Goal: Contribute content: Contribute content

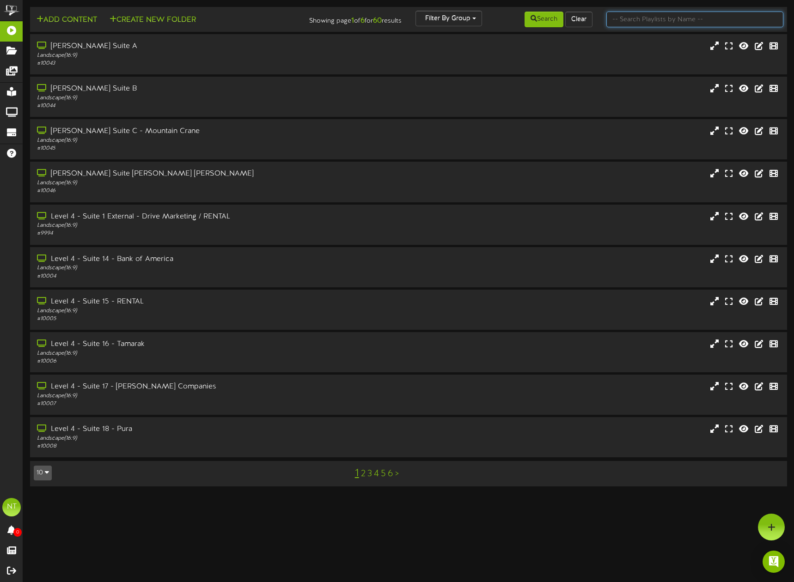
click at [621, 21] on input "text" at bounding box center [694, 20] width 177 height 16
click at [656, 21] on input "text" at bounding box center [694, 20] width 177 height 16
type input "6110"
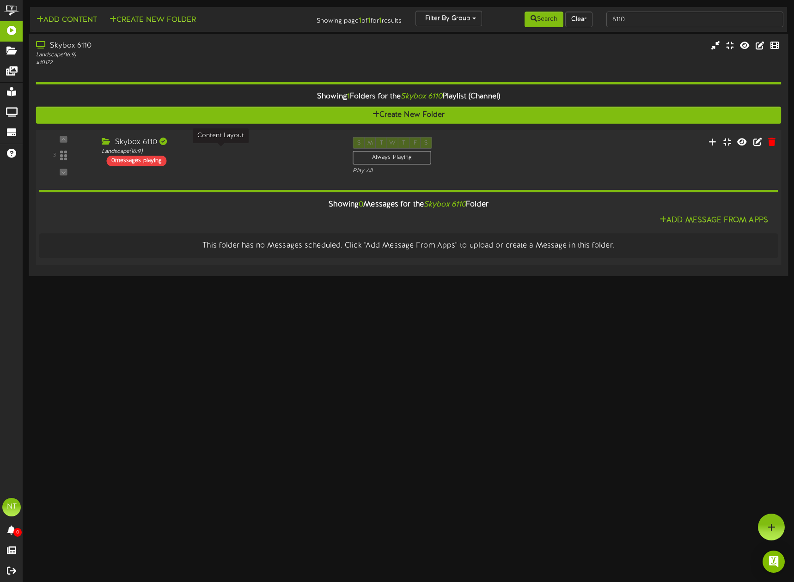
click at [202, 150] on div "Landscape ( 16:9 )" at bounding box center [220, 152] width 237 height 8
click at [233, 163] on div "Skybox 6110 Landscape ( 16:9 ) 0 messages playing" at bounding box center [220, 151] width 251 height 29
click at [712, 142] on icon at bounding box center [713, 141] width 10 height 10
click at [696, 223] on button "Add Message From Apps" at bounding box center [714, 221] width 114 height 12
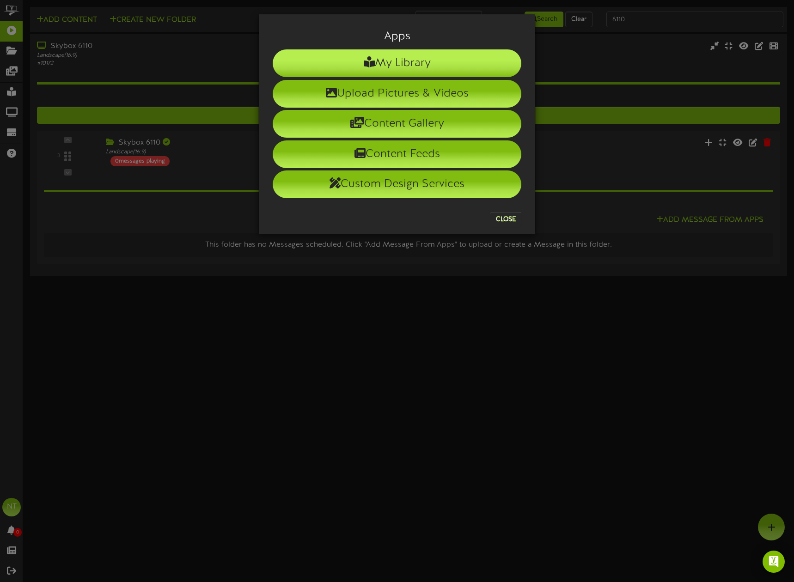
click at [384, 66] on li "My Library" at bounding box center [397, 63] width 249 height 28
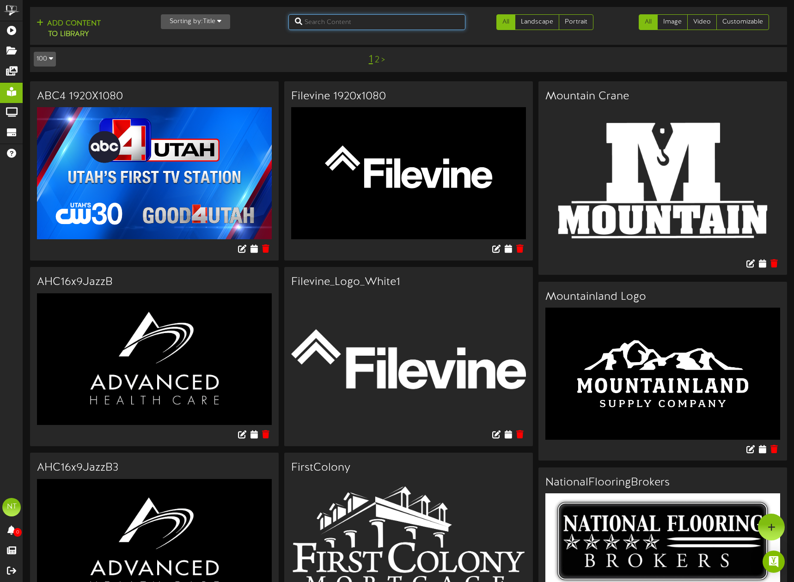
click at [317, 18] on input "text" at bounding box center [376, 22] width 177 height 16
type input "suite"
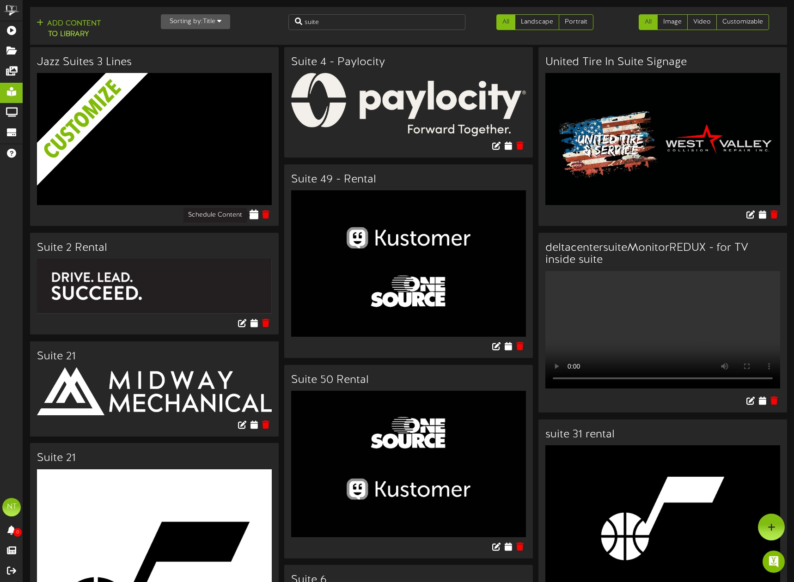
click at [254, 217] on icon at bounding box center [254, 214] width 9 height 10
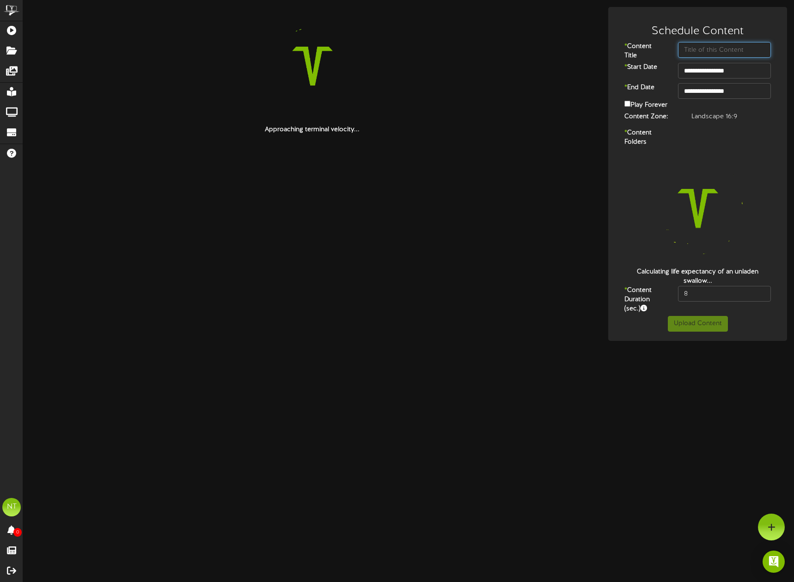
click at [716, 49] on input "text" at bounding box center [724, 50] width 93 height 16
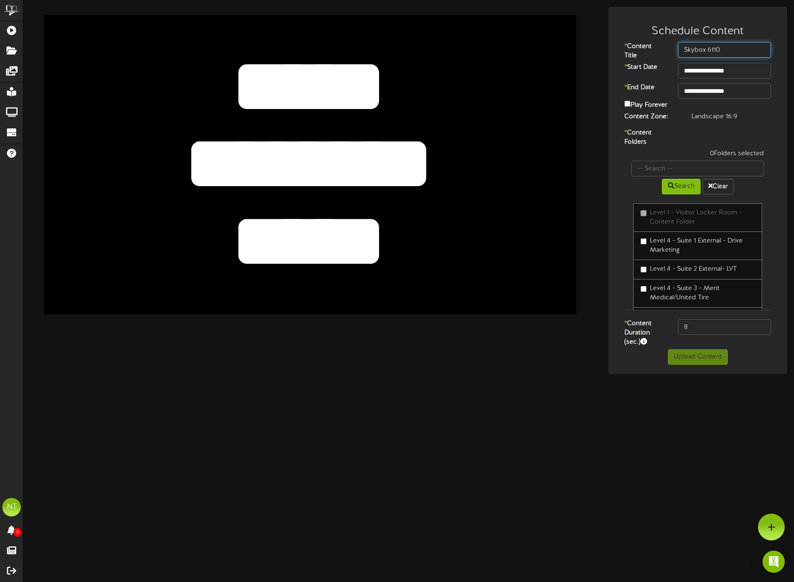
type input "Skybox 6110"
drag, startPoint x: 663, startPoint y: 104, endPoint x: 643, endPoint y: 104, distance: 20.3
click at [663, 104] on label "Play Forever" at bounding box center [645, 104] width 43 height 11
click at [667, 107] on label "Play Forever" at bounding box center [645, 104] width 43 height 11
click at [662, 107] on label "Play Forever" at bounding box center [645, 104] width 43 height 11
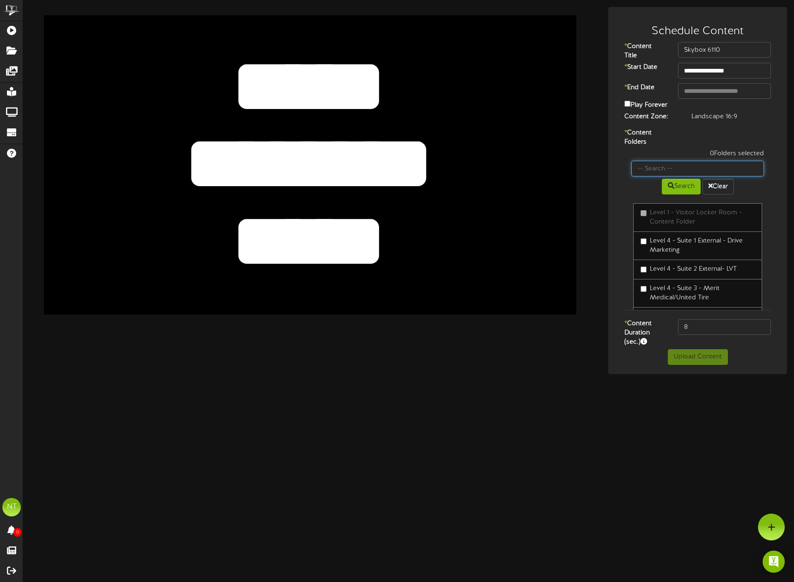
click at [649, 174] on input "text" at bounding box center [697, 169] width 133 height 16
click at [677, 185] on button "Search" at bounding box center [681, 187] width 39 height 16
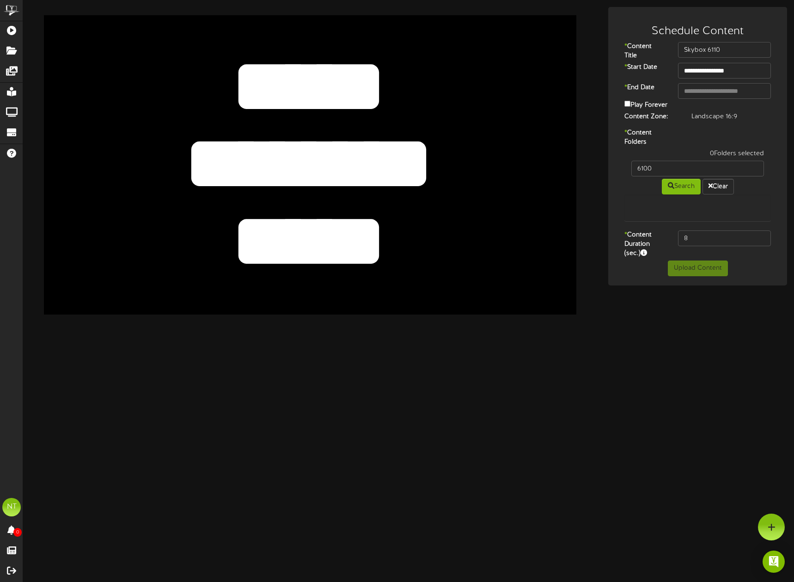
click at [687, 200] on div at bounding box center [697, 208] width 147 height 27
click at [656, 172] on input "6100" at bounding box center [697, 169] width 133 height 16
type input "6110"
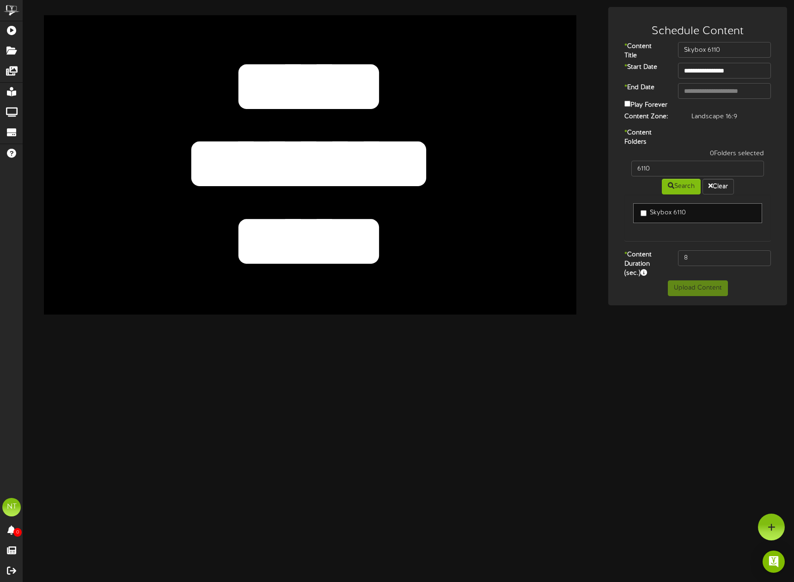
click at [661, 222] on link "Skybox 6110" at bounding box center [697, 213] width 129 height 20
click at [661, 214] on label "Skybox 6110" at bounding box center [663, 212] width 45 height 9
click at [649, 169] on input "6110" at bounding box center [697, 169] width 133 height 16
click at [713, 256] on input "8" at bounding box center [724, 259] width 93 height 16
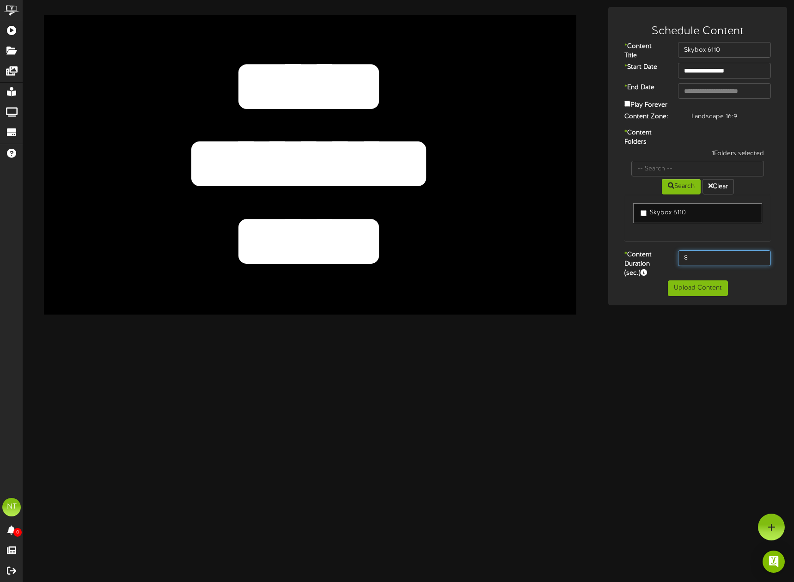
click at [713, 256] on input "8" at bounding box center [724, 259] width 93 height 16
click at [720, 251] on input "8" at bounding box center [724, 259] width 93 height 16
click at [719, 255] on input "8" at bounding box center [724, 259] width 93 height 16
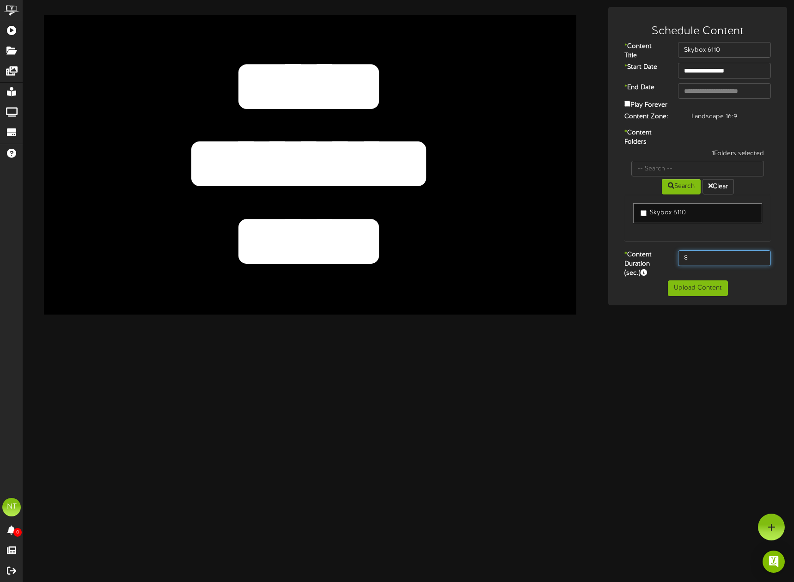
click at [719, 255] on input "8" at bounding box center [724, 259] width 93 height 16
type input "600"
click at [679, 239] on div "Skybox 6110" at bounding box center [697, 218] width 147 height 47
drag, startPoint x: 679, startPoint y: 291, endPoint x: 660, endPoint y: 297, distance: 20.8
click at [681, 291] on button "Upload Content" at bounding box center [698, 289] width 60 height 16
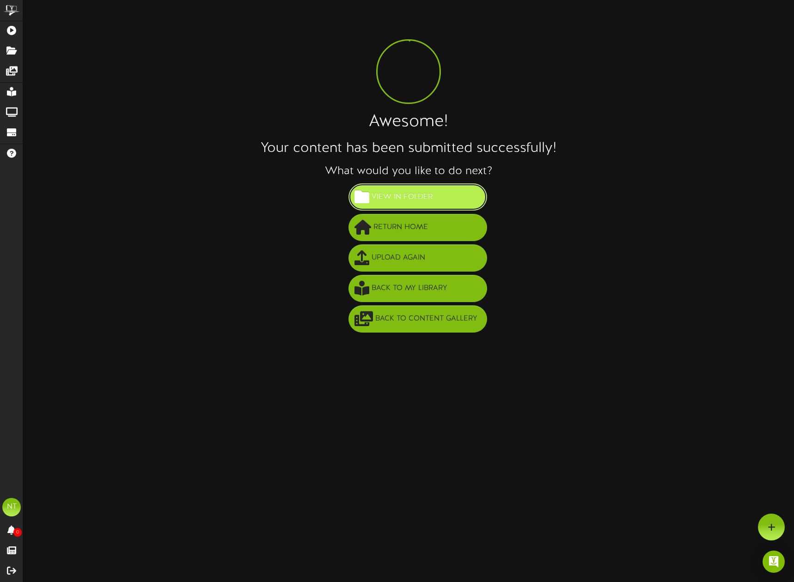
click at [420, 199] on span "View in Folder" at bounding box center [402, 197] width 66 height 15
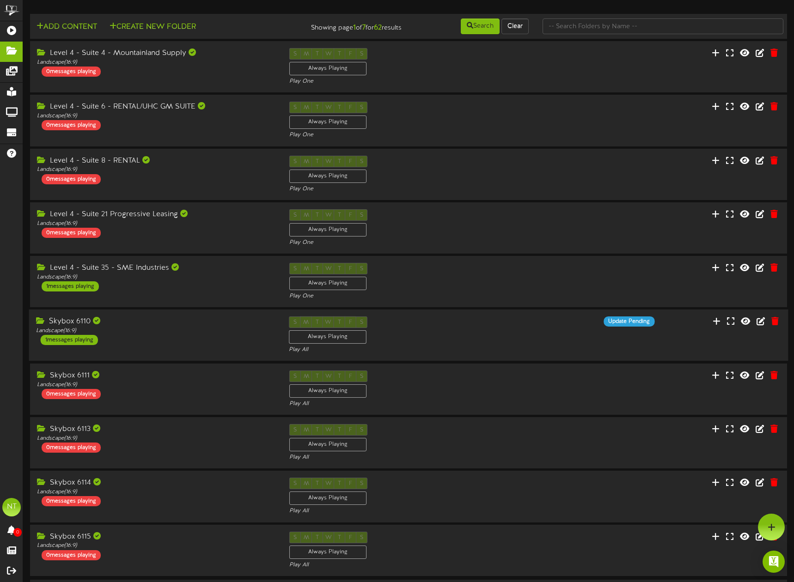
click at [186, 337] on div "Skybox 6110 Landscape ( 16:9 ) 1 messages playing" at bounding box center [155, 331] width 253 height 29
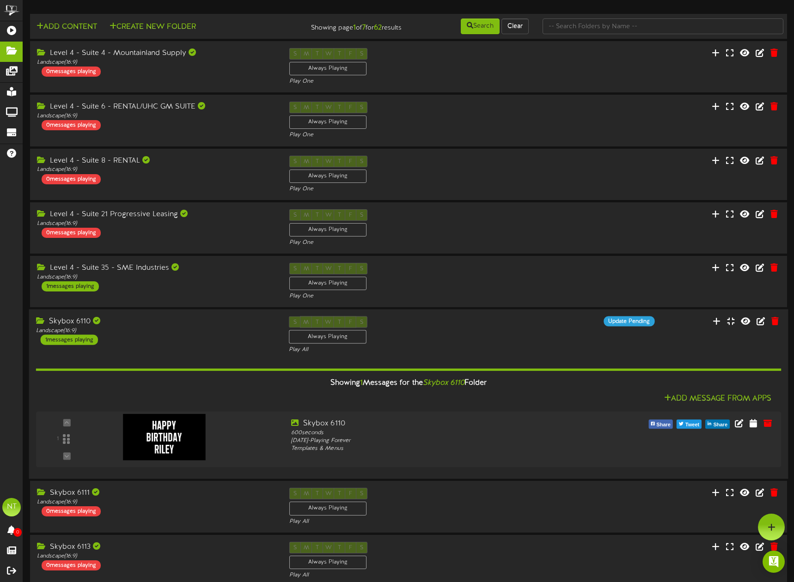
click at [134, 340] on div "Skybox 6110 Landscape ( 16:9 ) 1 messages playing" at bounding box center [155, 331] width 253 height 29
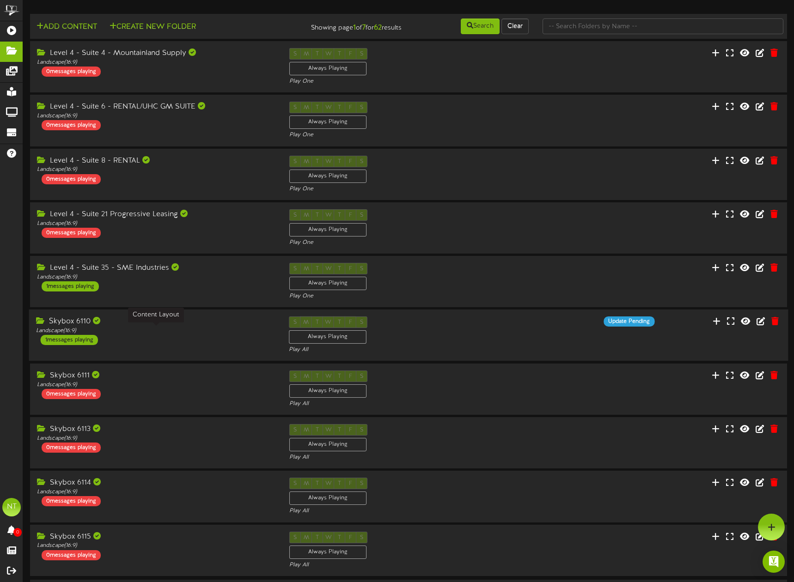
click at [121, 331] on div "Landscape ( 16:9 )" at bounding box center [155, 331] width 239 height 8
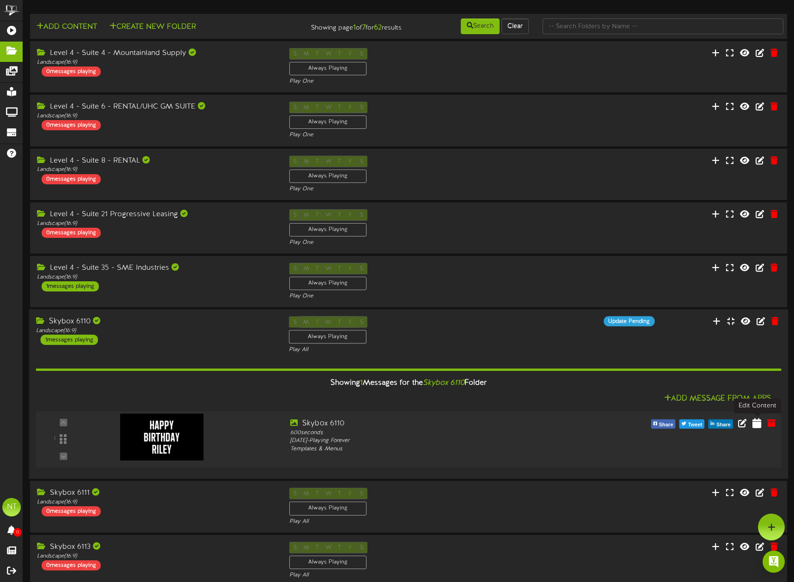
click at [757, 426] on icon at bounding box center [757, 423] width 9 height 10
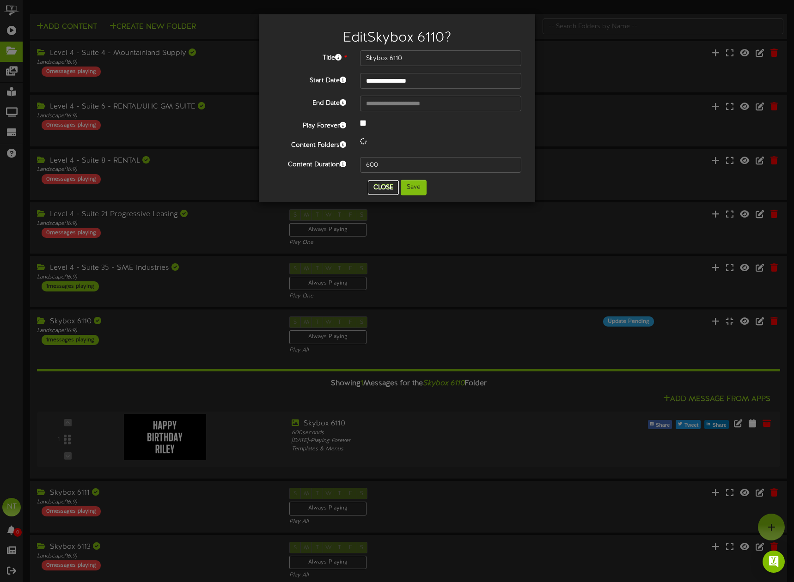
click at [392, 186] on button "Close" at bounding box center [383, 187] width 31 height 15
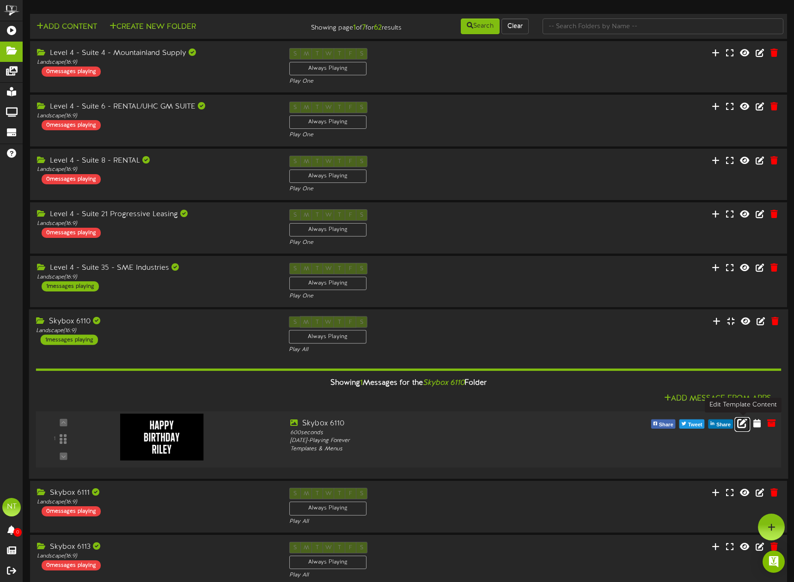
click at [743, 428] on icon at bounding box center [742, 423] width 10 height 10
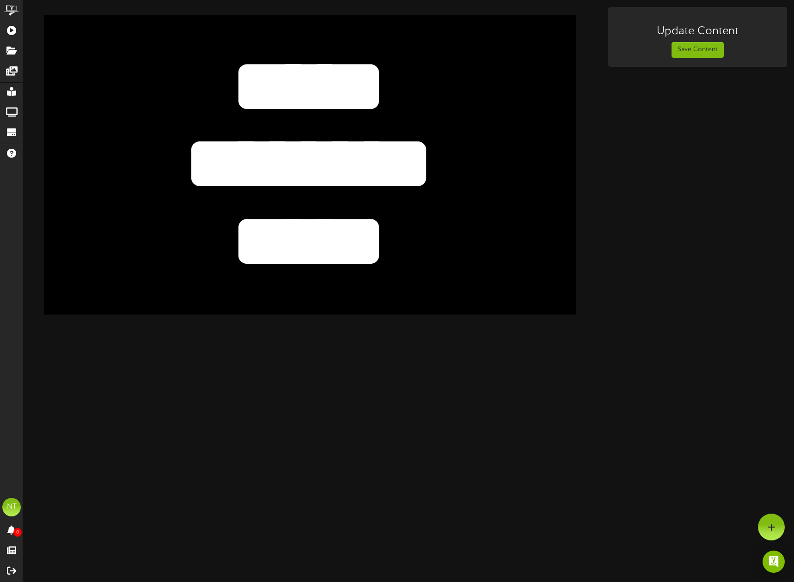
click at [298, 70] on textarea "*****" at bounding box center [308, 86] width 437 height 101
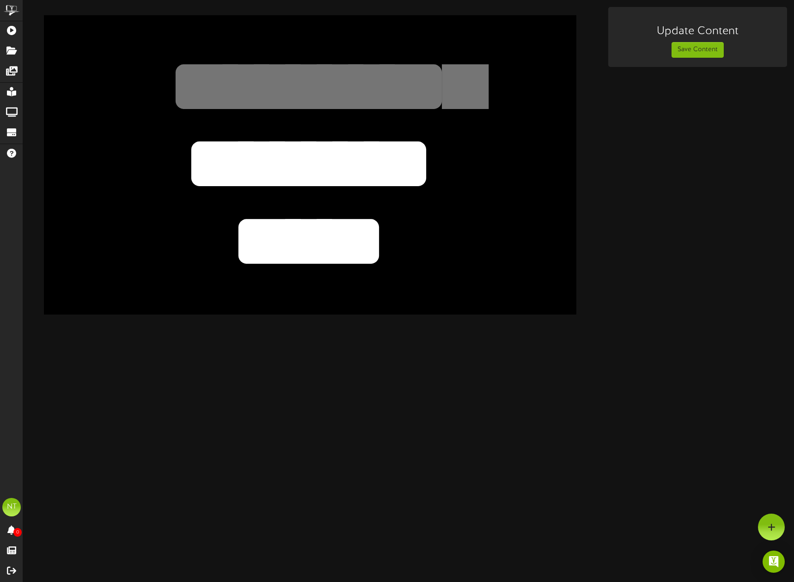
click at [322, 165] on textarea "********" at bounding box center [308, 163] width 437 height 101
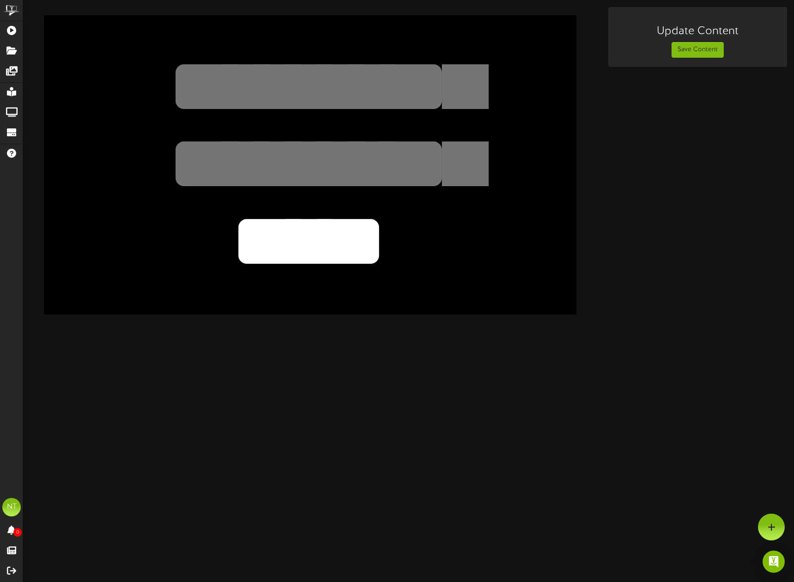
click at [322, 211] on textarea "*****" at bounding box center [308, 241] width 437 height 101
click at [321, 219] on textarea "*****" at bounding box center [308, 241] width 437 height 101
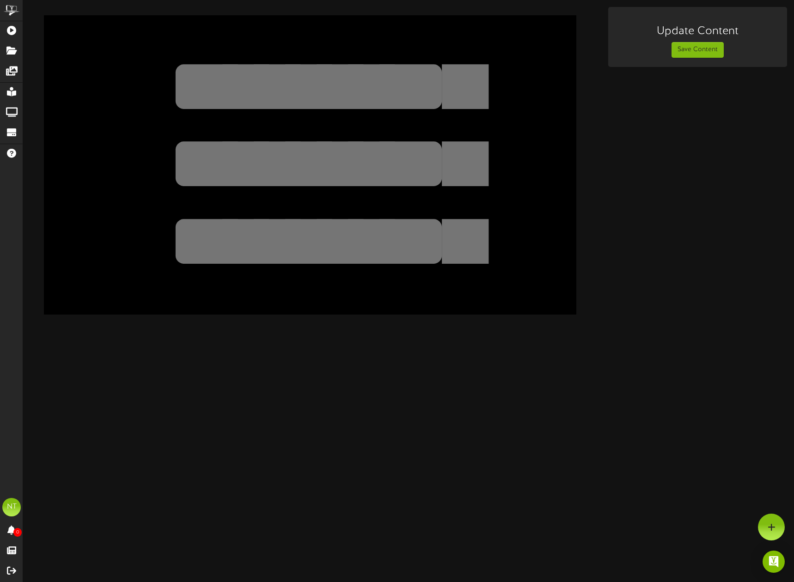
click at [317, 172] on textarea "********" at bounding box center [308, 163] width 437 height 101
paste textarea "**********"
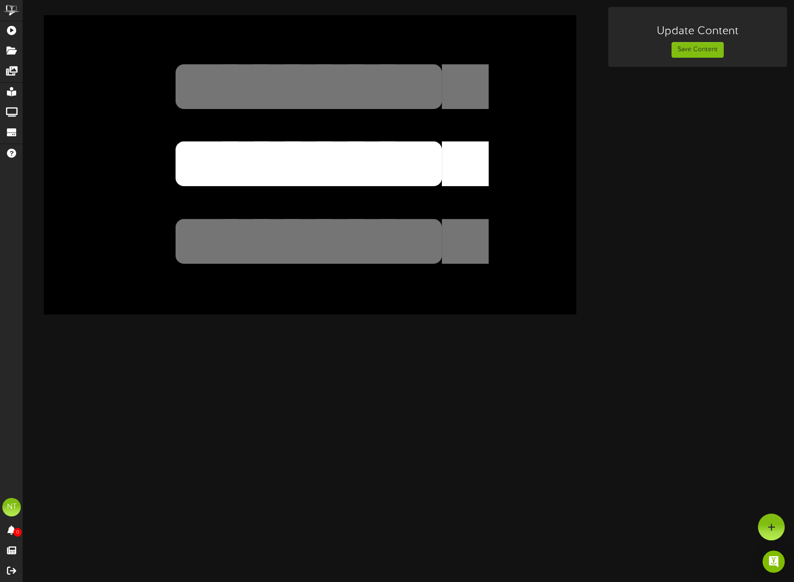
scroll to position [161, 0]
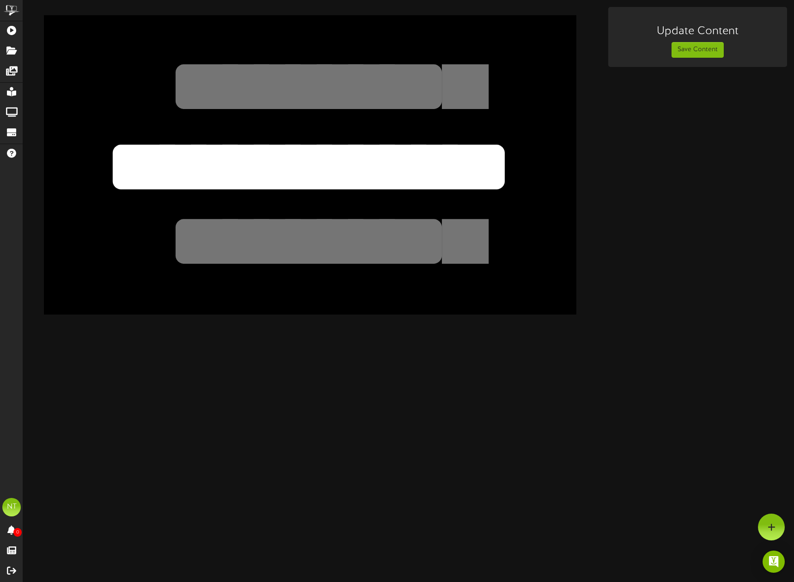
click at [278, 161] on textarea "********" at bounding box center [308, 163] width 437 height 101
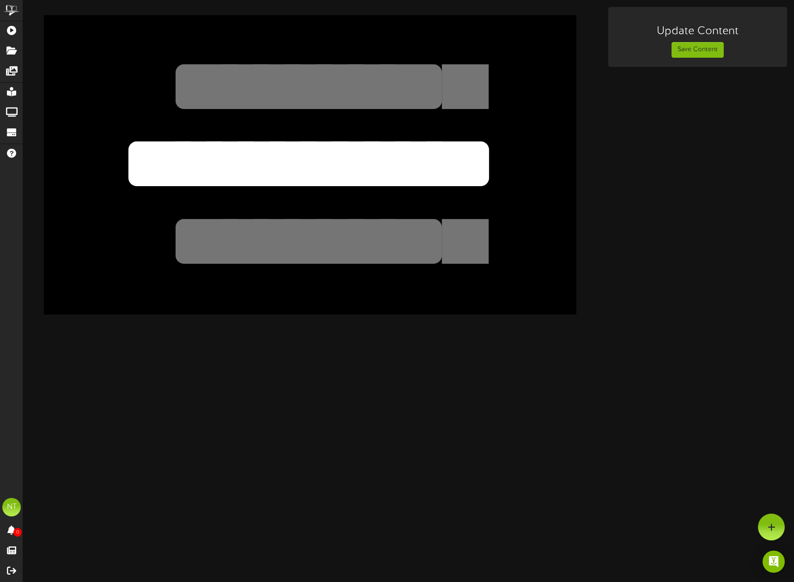
scroll to position [0, 0]
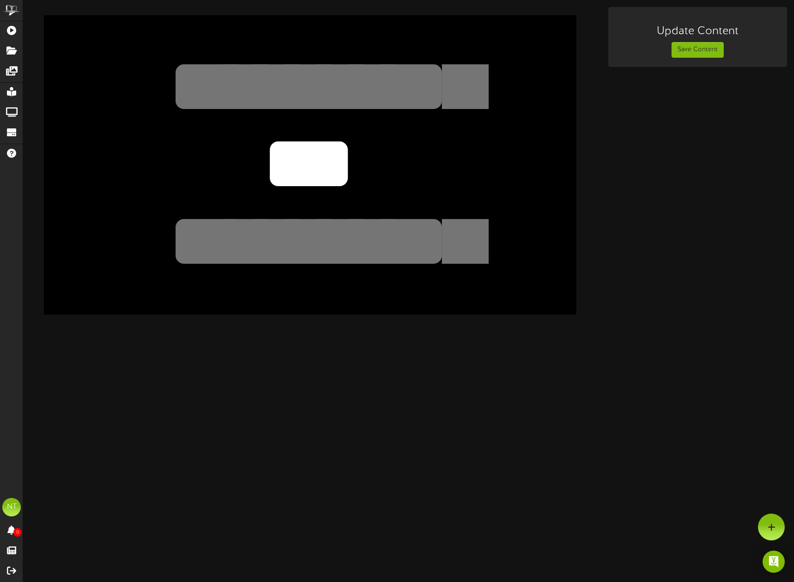
type textarea "*"
click at [314, 63] on textarea "*****" at bounding box center [308, 86] width 437 height 101
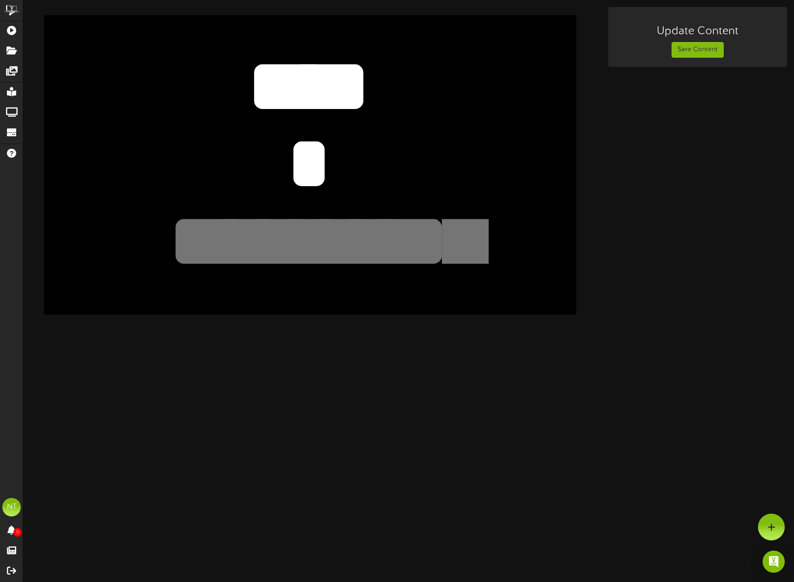
type textarea "****"
click at [342, 165] on textarea "********" at bounding box center [308, 163] width 437 height 101
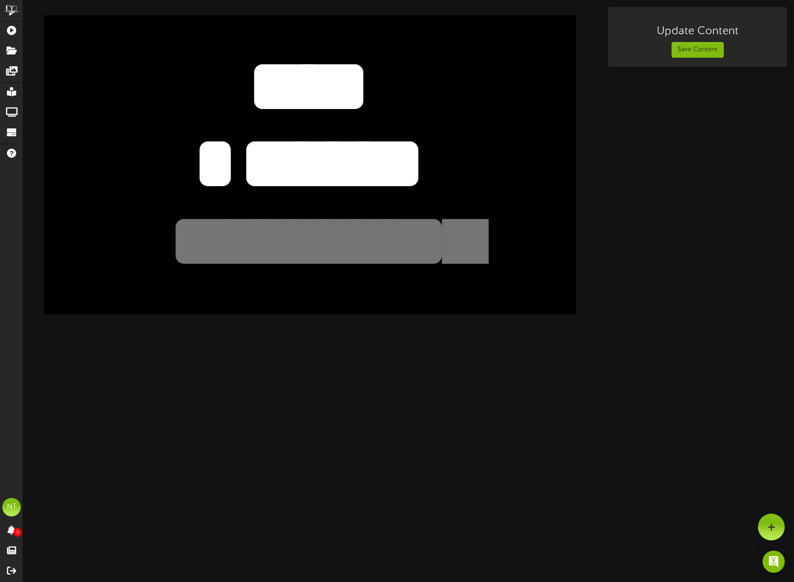
type textarea "******"
click at [301, 236] on textarea "*****" at bounding box center [308, 241] width 437 height 101
paste textarea "**********"
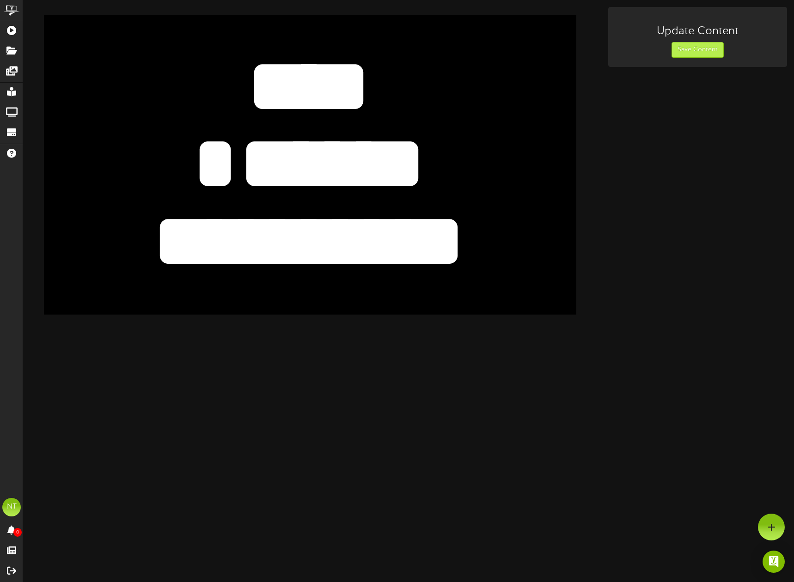
type textarea "**********"
drag, startPoint x: 707, startPoint y: 53, endPoint x: 685, endPoint y: 64, distance: 25.0
click at [707, 53] on button "Save Content" at bounding box center [698, 50] width 52 height 16
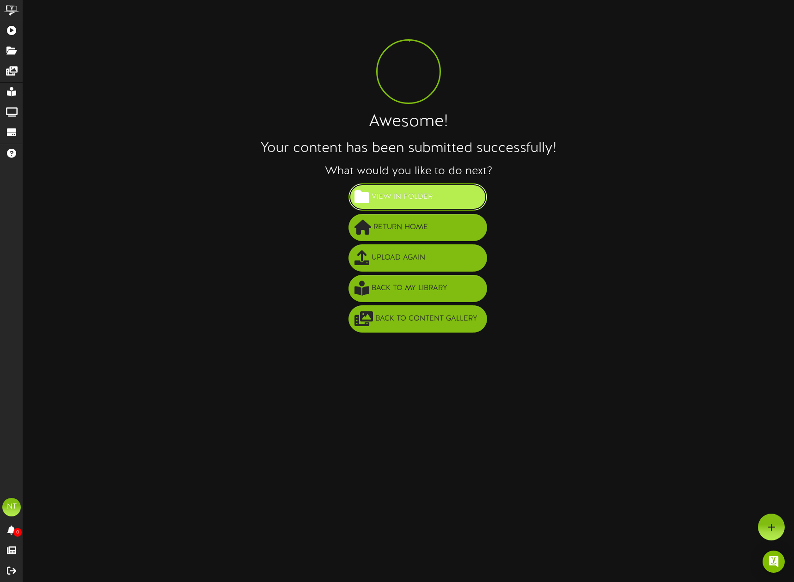
click at [395, 198] on span "View in Folder" at bounding box center [402, 197] width 66 height 15
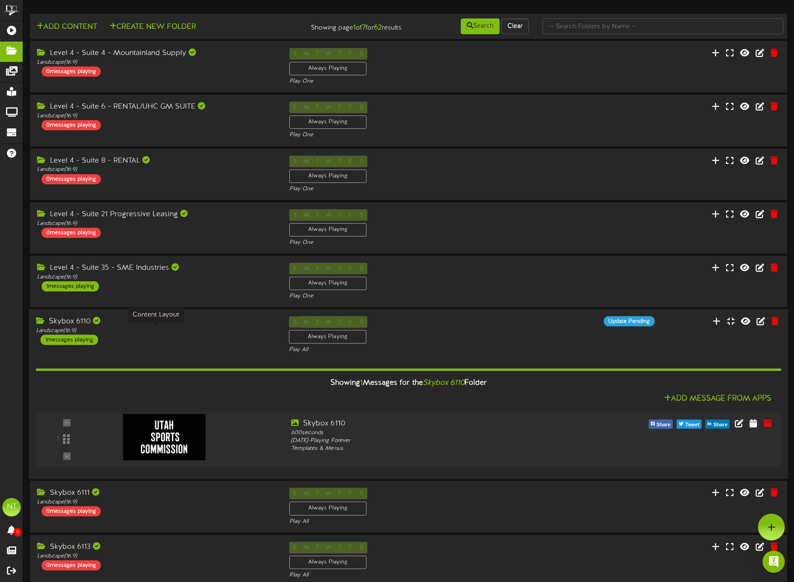
click at [187, 334] on div "Landscape ( 16:9 )" at bounding box center [155, 331] width 239 height 8
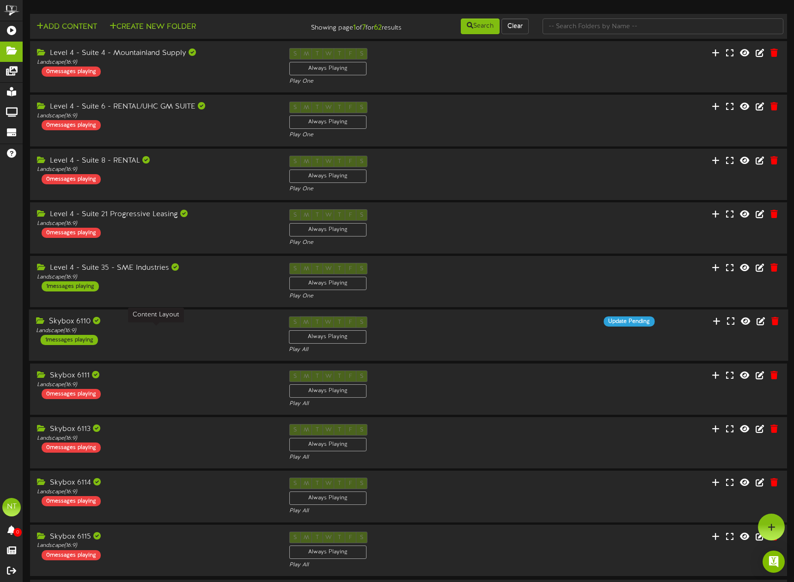
click at [187, 334] on div "Landscape ( 16:9 )" at bounding box center [155, 331] width 239 height 8
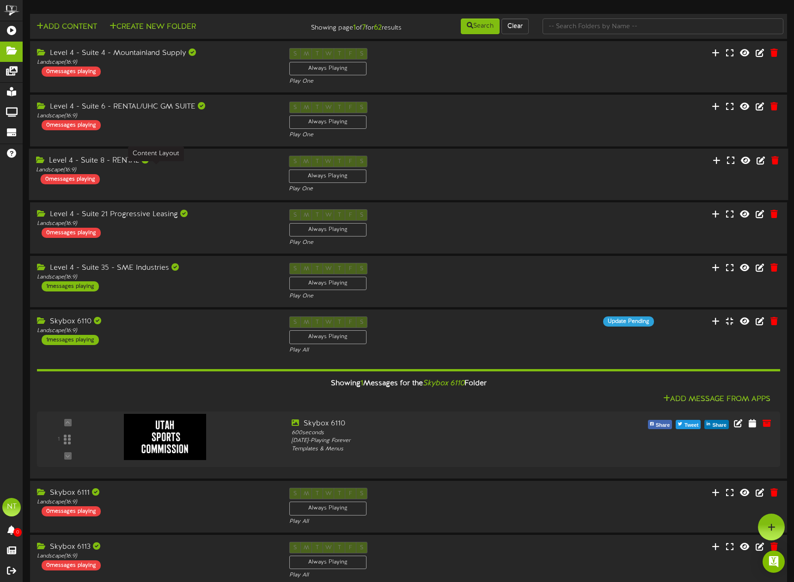
click at [199, 167] on div "Landscape ( 16:9 )" at bounding box center [155, 170] width 239 height 8
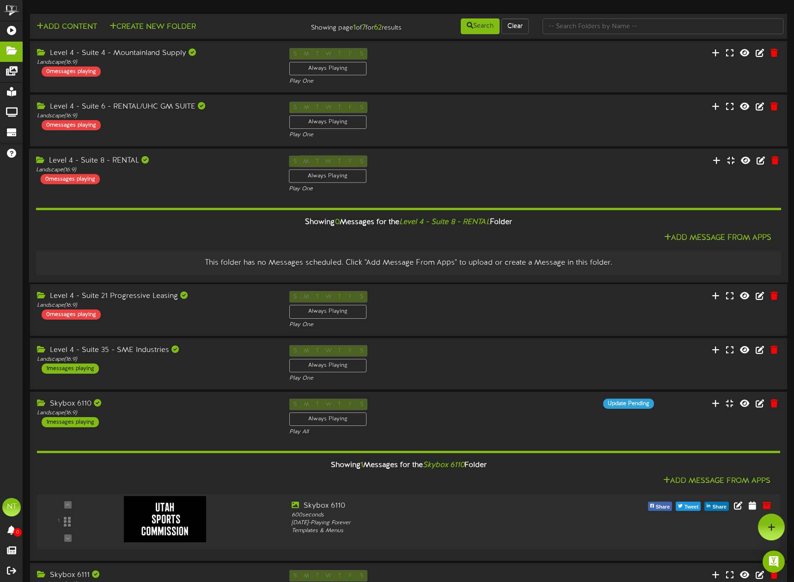
click at [218, 177] on div "Level 4 - Suite 8 - RENTAL Landscape ( 16:9 ) 0 messages playing" at bounding box center [155, 169] width 253 height 29
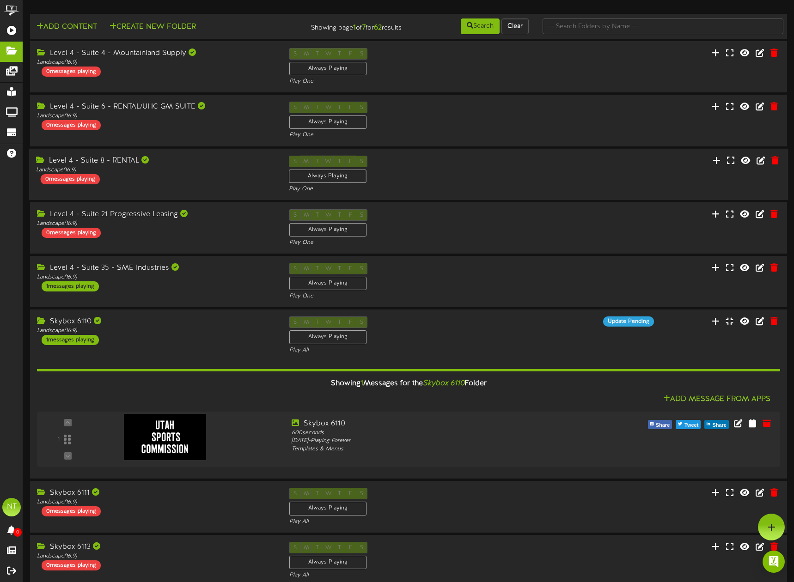
click at [190, 179] on div "Level 4 - Suite 8 - RENTAL Landscape ( 16:9 ) 0 messages playing" at bounding box center [155, 169] width 253 height 29
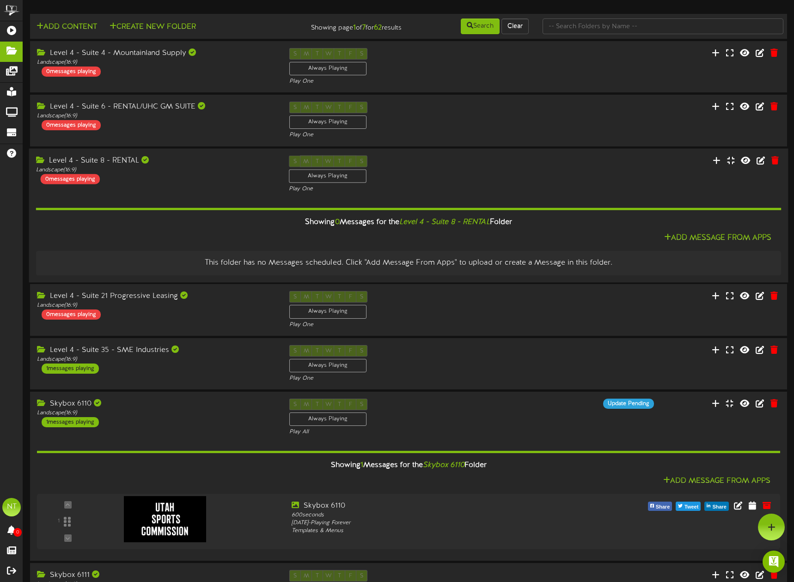
click at [204, 178] on div "Level 4 - Suite 8 - RENTAL Landscape ( 16:9 ) 0 messages playing" at bounding box center [155, 169] width 253 height 29
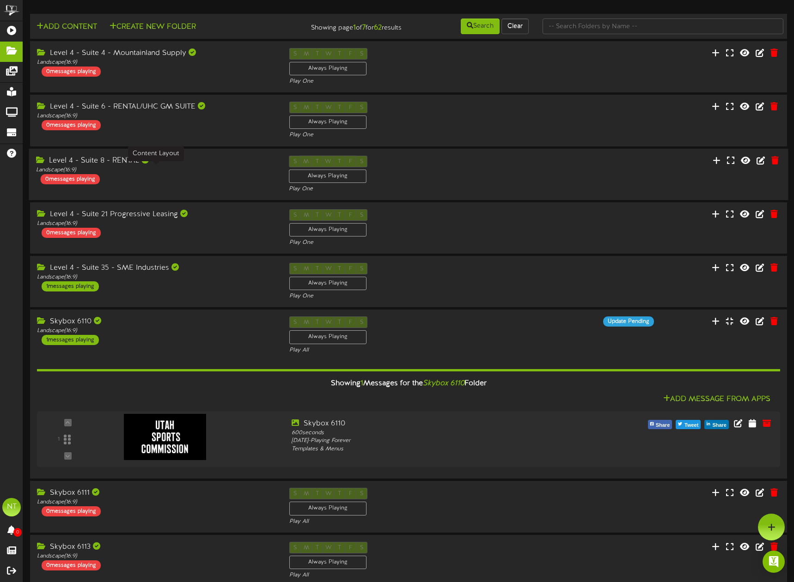
click at [227, 172] on div "Landscape ( 16:9 )" at bounding box center [155, 170] width 239 height 8
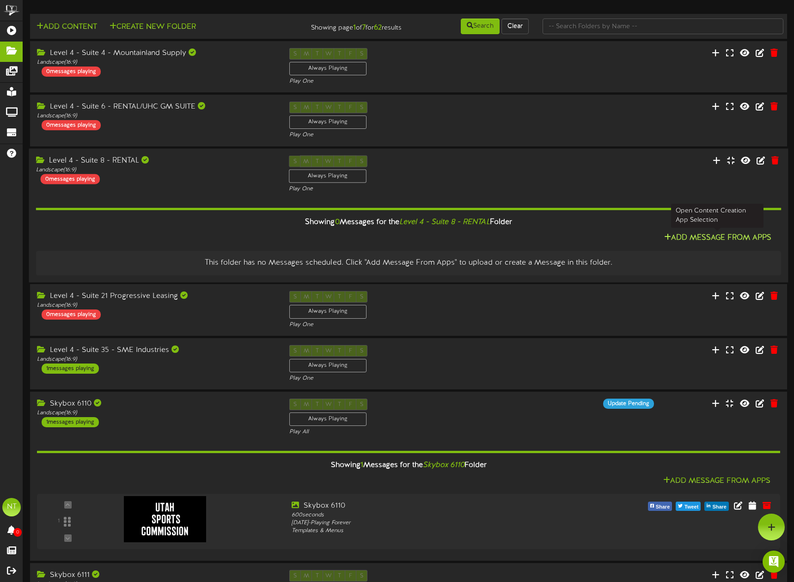
click at [735, 239] on button "Add Message From Apps" at bounding box center [717, 239] width 113 height 12
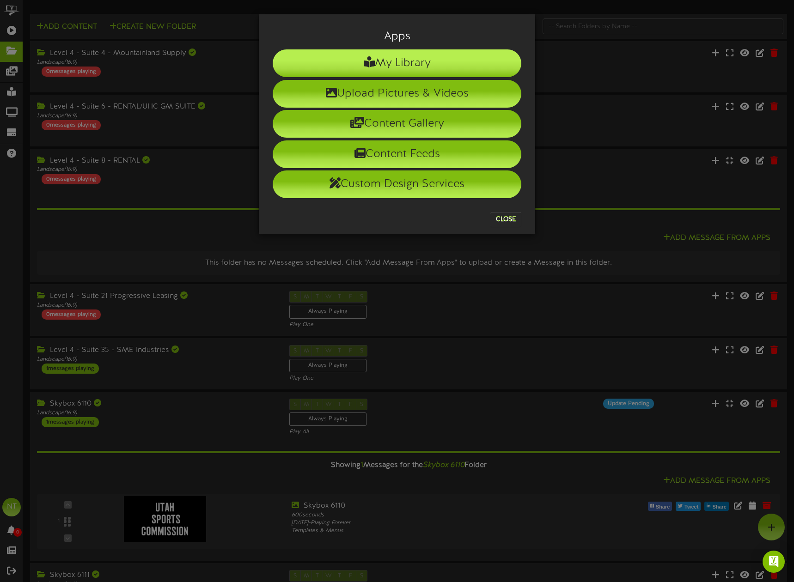
click at [380, 64] on li "My Library" at bounding box center [397, 63] width 249 height 28
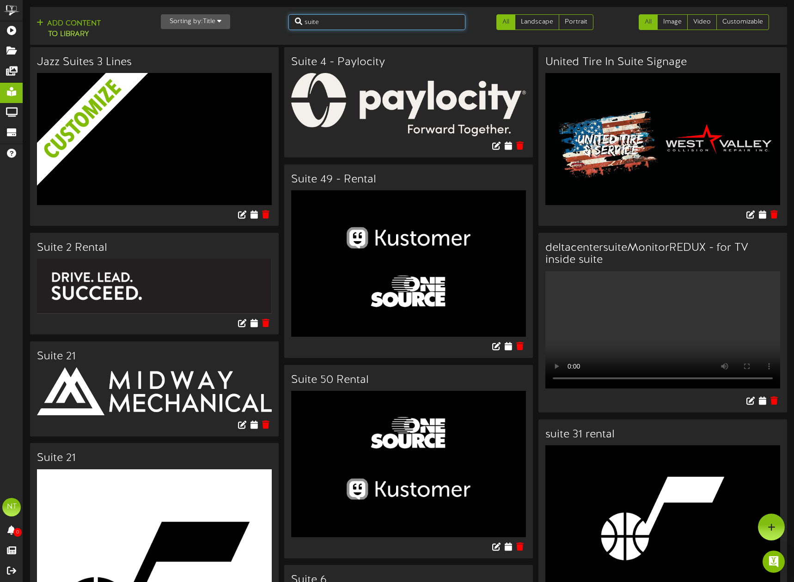
click at [349, 28] on input "suite" at bounding box center [376, 22] width 177 height 16
click at [257, 217] on icon at bounding box center [254, 214] width 9 height 10
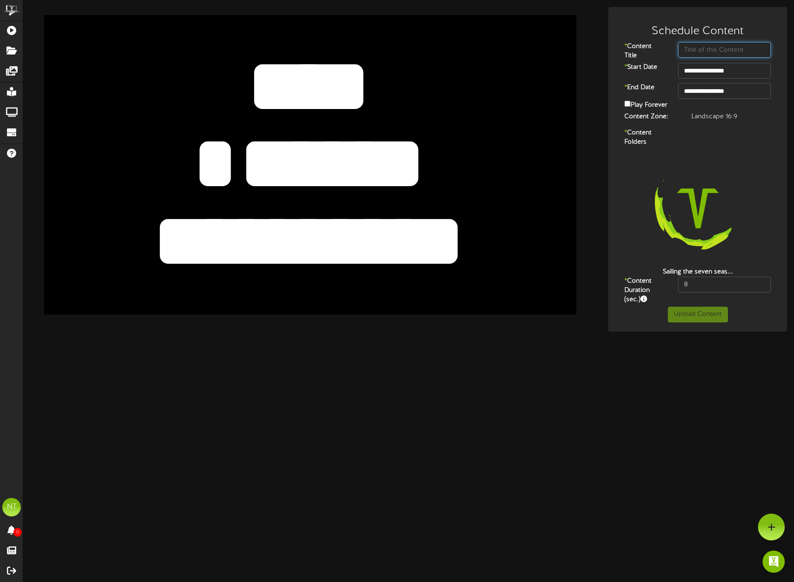
click at [716, 50] on input "text" at bounding box center [724, 50] width 93 height 16
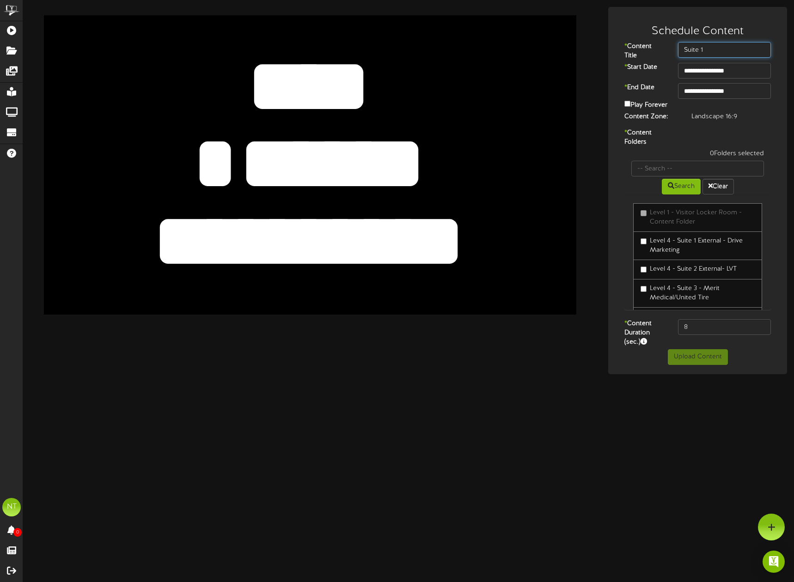
type input "Suite 1"
click at [689, 173] on input "text" at bounding box center [697, 169] width 133 height 16
type input "Suite 2"
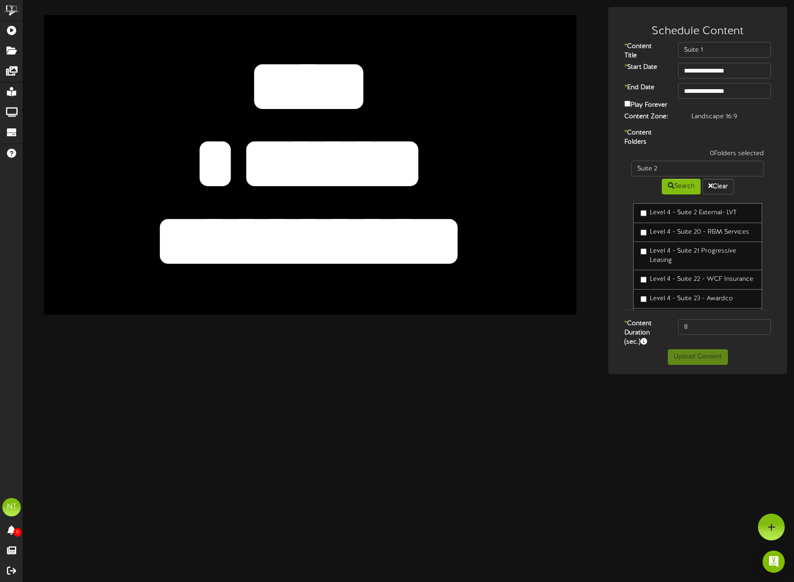
click at [700, 211] on label "Level 4 - Suite 2 External- LVT" at bounding box center [689, 212] width 96 height 9
click at [689, 164] on input "Suite 2" at bounding box center [697, 169] width 133 height 16
click at [728, 48] on input "Suite 1" at bounding box center [724, 50] width 93 height 16
type input "Suite 2"
click at [751, 133] on div "* Content Folders 1 Folders selected Suite 2 Search Clear Level 4 - Suite 2 Ext…" at bounding box center [698, 224] width 174 height 191
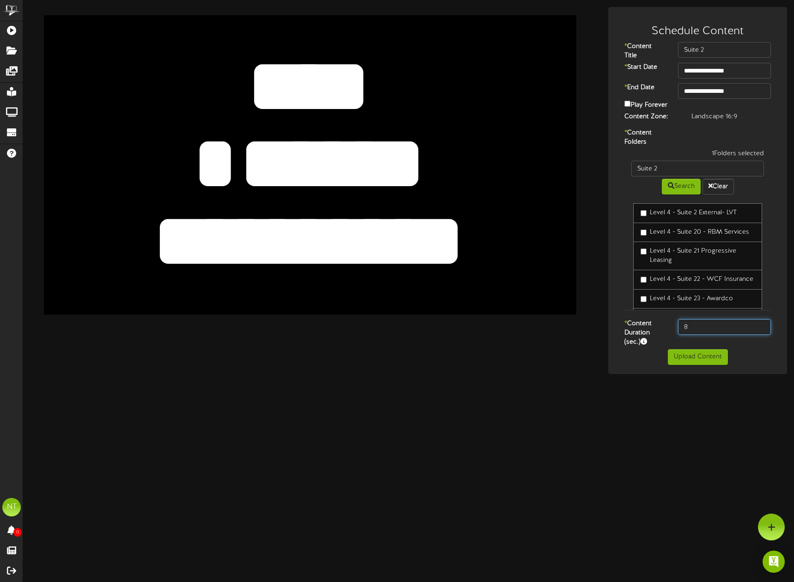
click at [696, 329] on input "8" at bounding box center [724, 327] width 93 height 16
type input "600"
click at [687, 354] on button "Upload Content" at bounding box center [698, 357] width 60 height 16
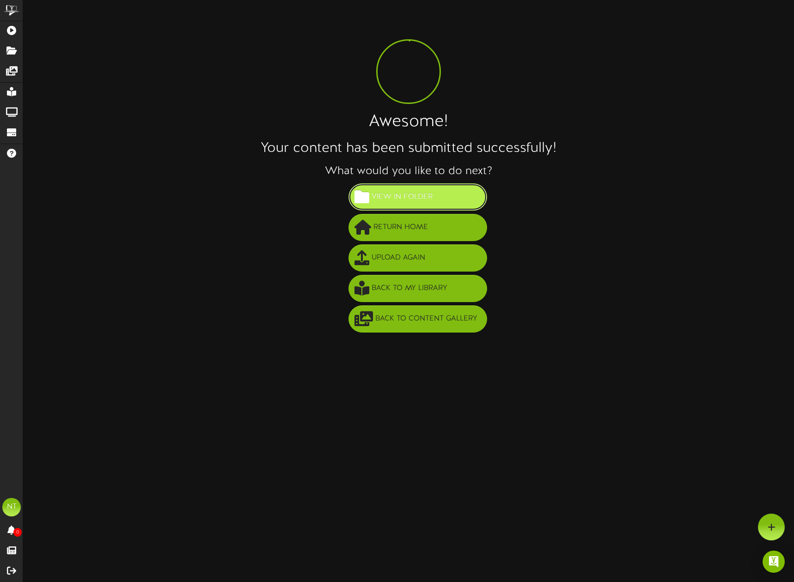
click at [434, 201] on span "View in Folder" at bounding box center [402, 197] width 66 height 15
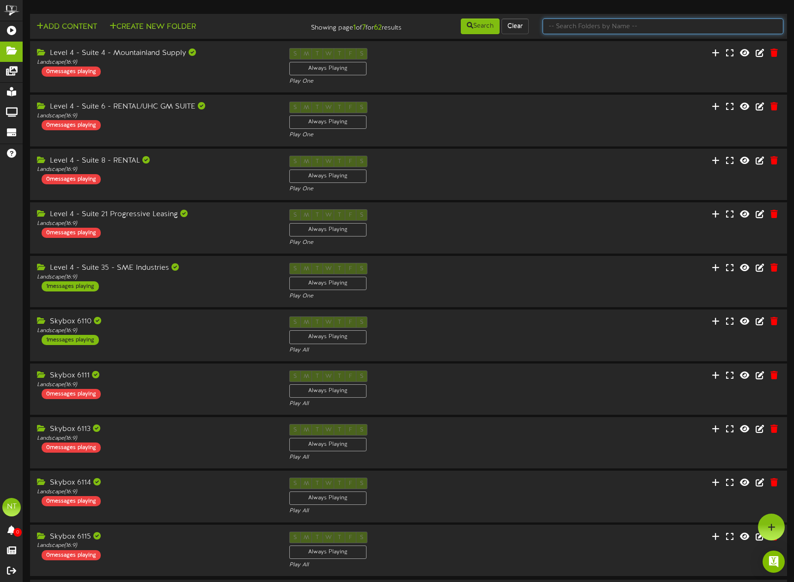
click at [579, 23] on input "text" at bounding box center [663, 26] width 241 height 16
type input "Suite 2"
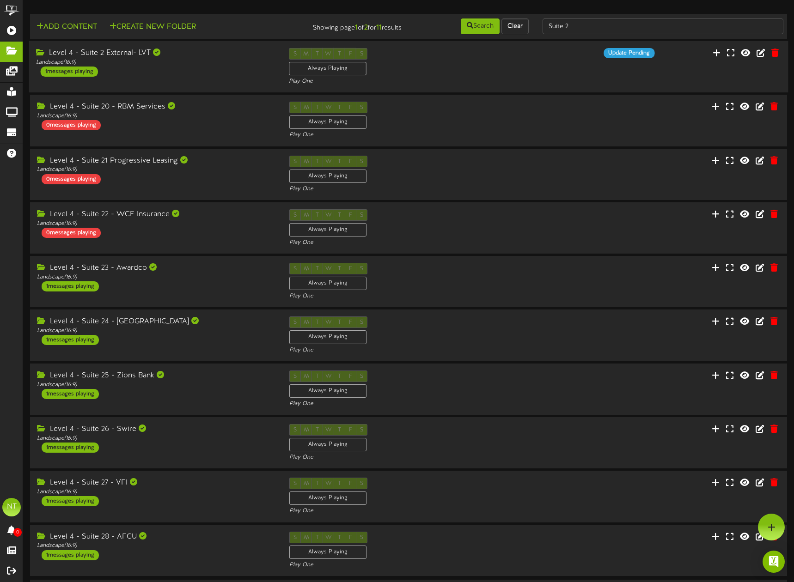
click at [218, 70] on div "Level 4 - Suite 2 External- LVT Landscape ( 16:9 ) 1 messages playing" at bounding box center [155, 62] width 253 height 29
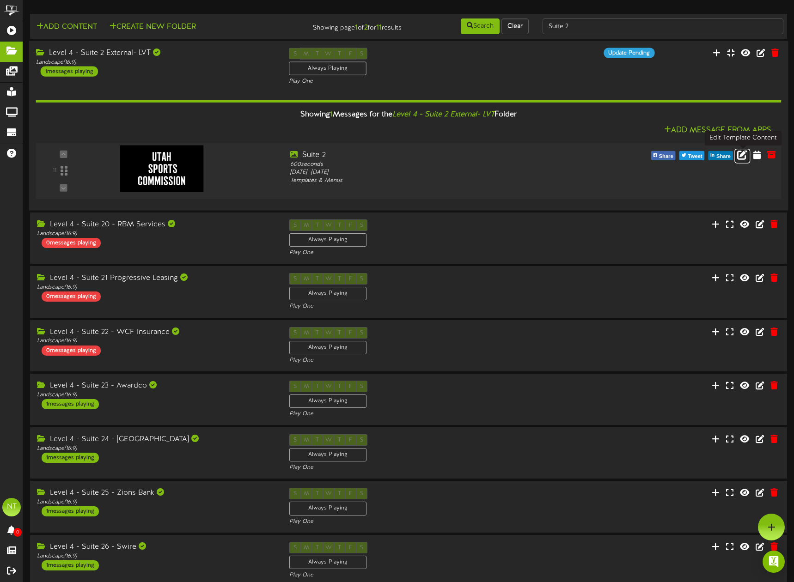
click at [743, 159] on link at bounding box center [742, 156] width 16 height 14
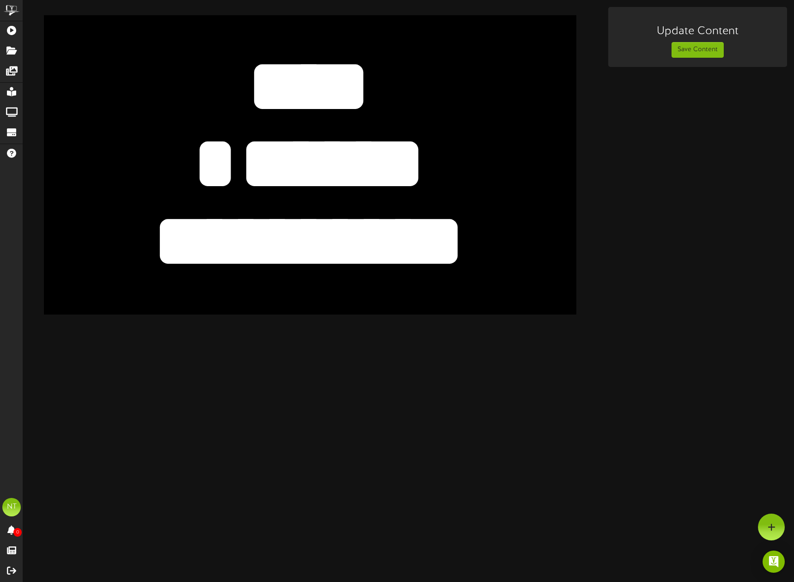
click at [290, 107] on textarea "****" at bounding box center [308, 86] width 437 height 101
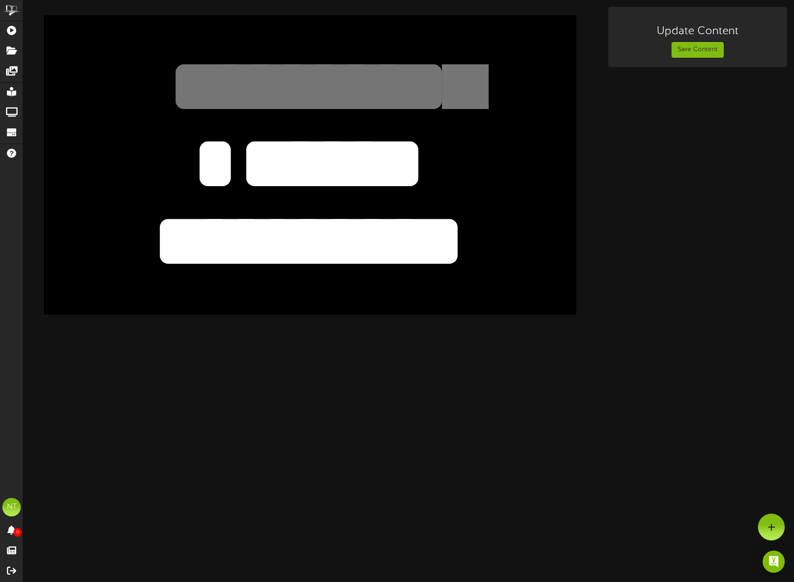
click at [305, 156] on textarea "******" at bounding box center [308, 163] width 437 height 101
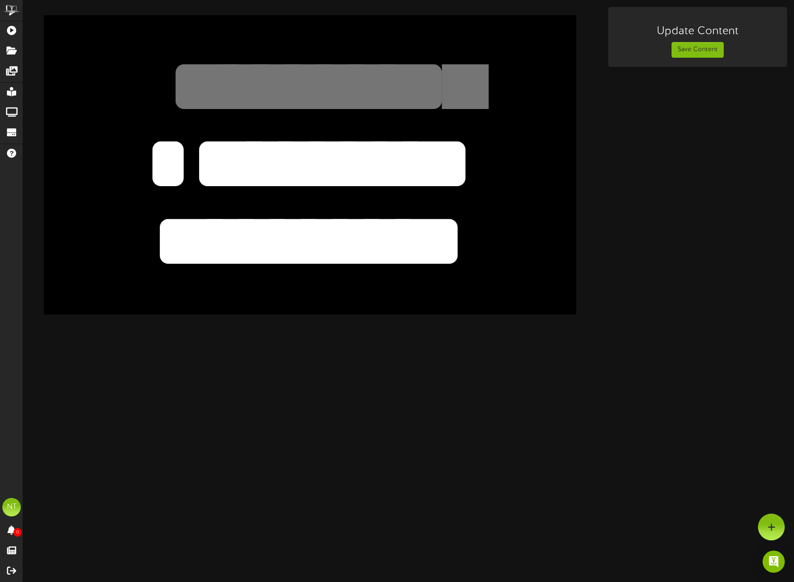
type textarea "*********"
click at [294, 235] on textarea "**********" at bounding box center [308, 241] width 437 height 101
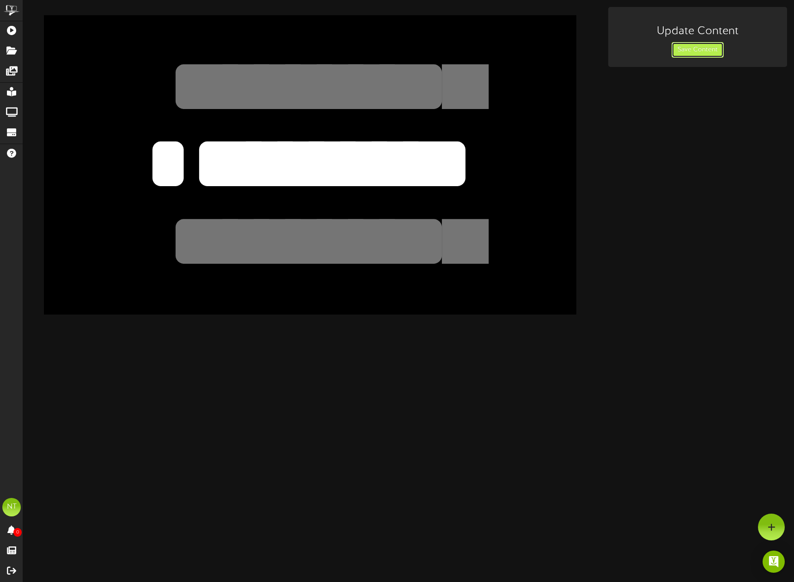
click at [696, 57] on button "Save Content" at bounding box center [698, 50] width 52 height 16
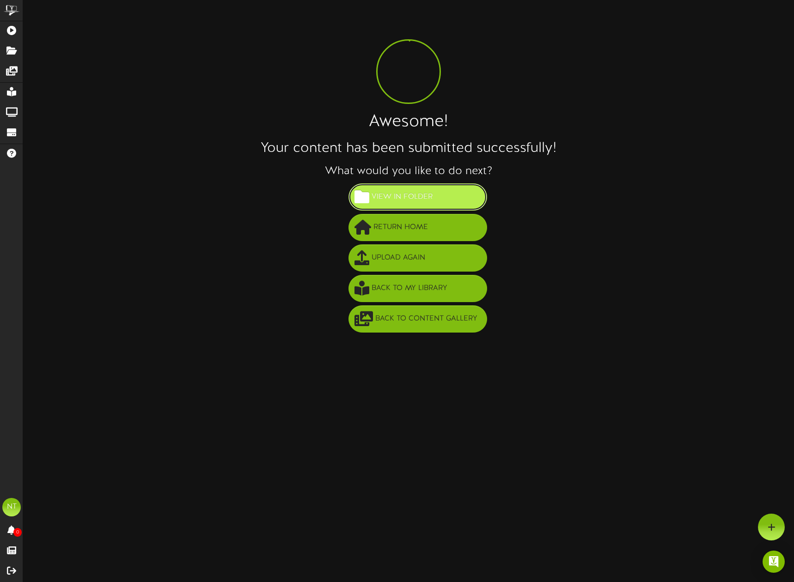
click at [422, 198] on span "View in Folder" at bounding box center [402, 197] width 66 height 15
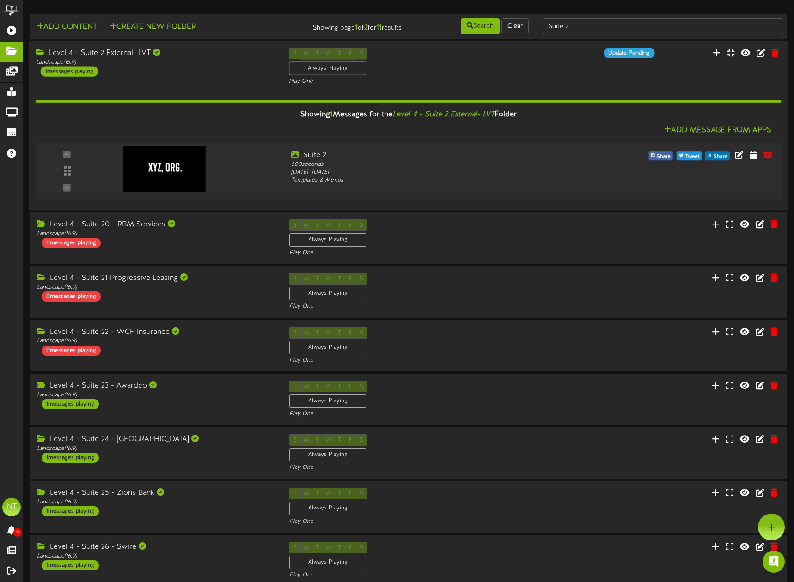
click at [192, 69] on div "Level 4 - Suite 2 External- LVT Landscape ( 16:9 ) 1 messages playing" at bounding box center [155, 62] width 253 height 29
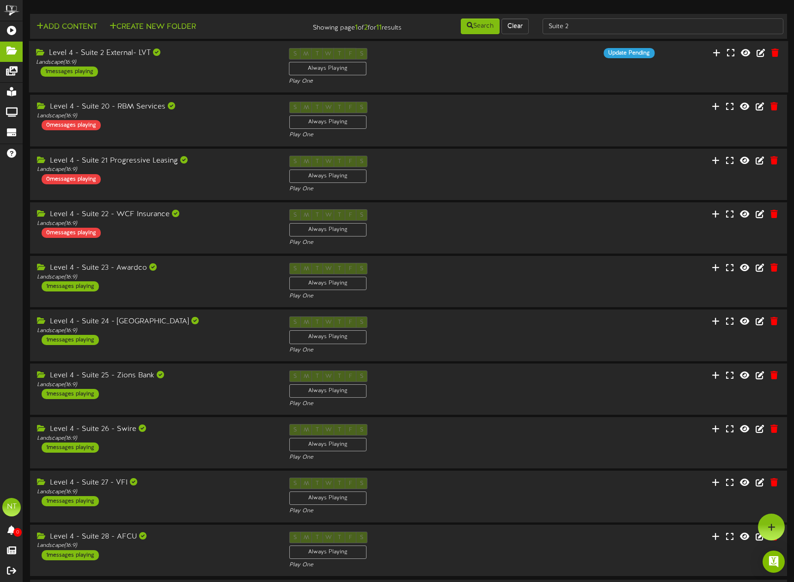
click at [412, 55] on div "S M T W T F S Always Playing Play One" at bounding box center [408, 67] width 253 height 38
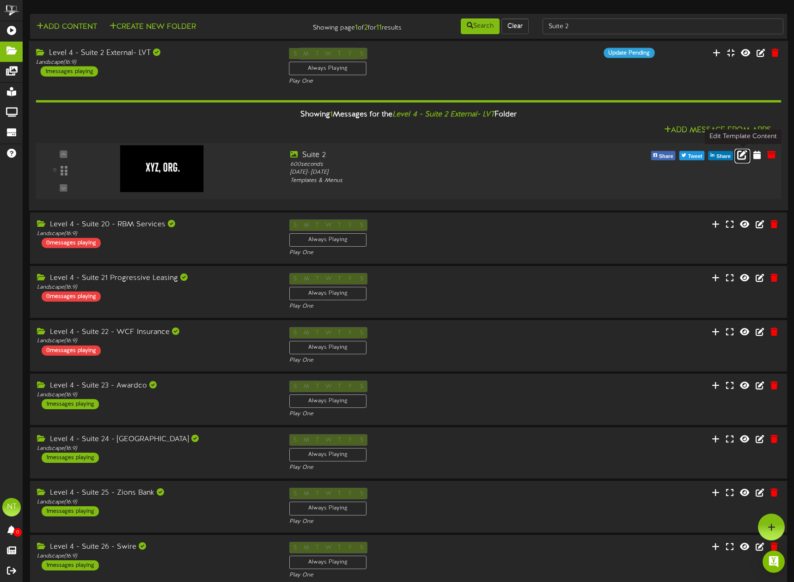
click at [745, 158] on icon at bounding box center [742, 154] width 10 height 10
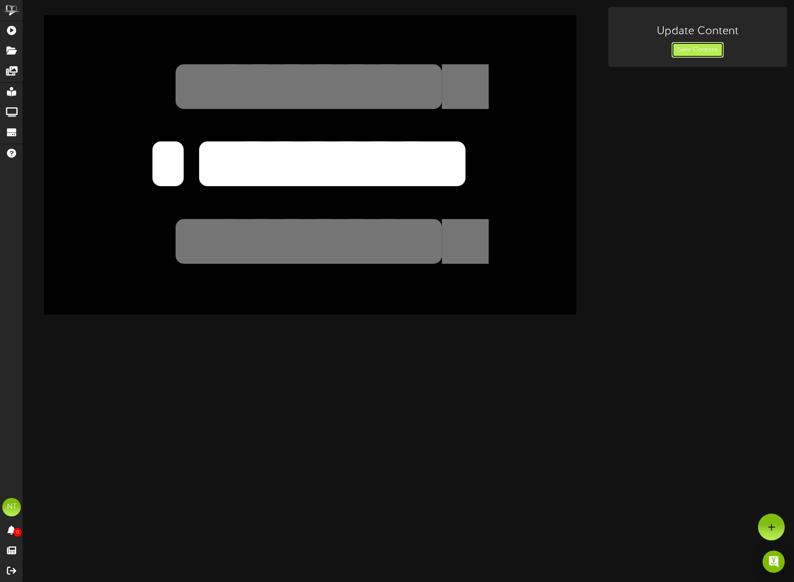
click at [713, 50] on button "Save Content" at bounding box center [698, 50] width 52 height 16
click at [704, 48] on button "Save Content" at bounding box center [698, 50] width 52 height 16
